Goal: Download file/media

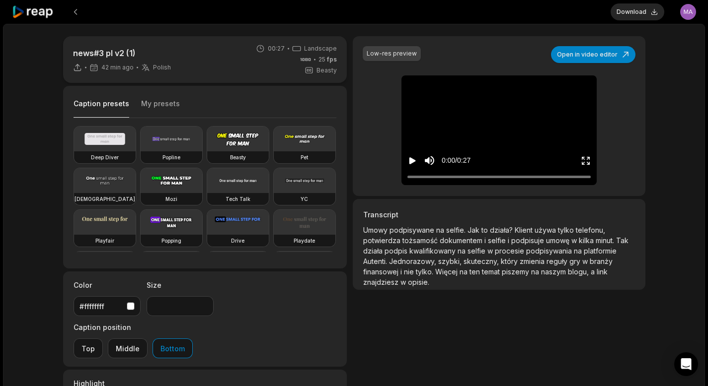
click at [144, 100] on button "My presets" at bounding box center [160, 108] width 39 height 19
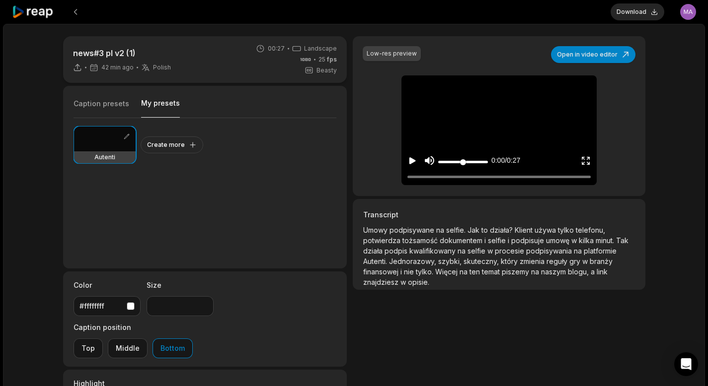
click at [425, 159] on icon "Mute sound" at bounding box center [429, 160] width 9 height 9
click at [413, 162] on icon "Play video" at bounding box center [412, 160] width 6 height 7
click at [463, 179] on div at bounding box center [498, 177] width 183 height 6
drag, startPoint x: 472, startPoint y: 179, endPoint x: 481, endPoint y: 179, distance: 8.9
click at [473, 179] on div at bounding box center [498, 177] width 183 height 6
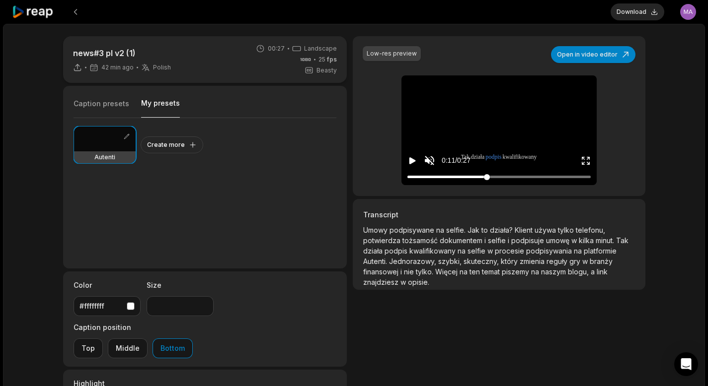
click at [487, 177] on div at bounding box center [498, 177] width 183 height 6
click at [497, 178] on div at bounding box center [498, 177] width 183 height 6
click at [513, 177] on div at bounding box center [498, 177] width 183 height 6
click at [411, 165] on icon "Pause video" at bounding box center [412, 161] width 10 height 10
click at [624, 13] on button "Download" at bounding box center [637, 11] width 54 height 17
